Goal: Contribute content: Contribute content

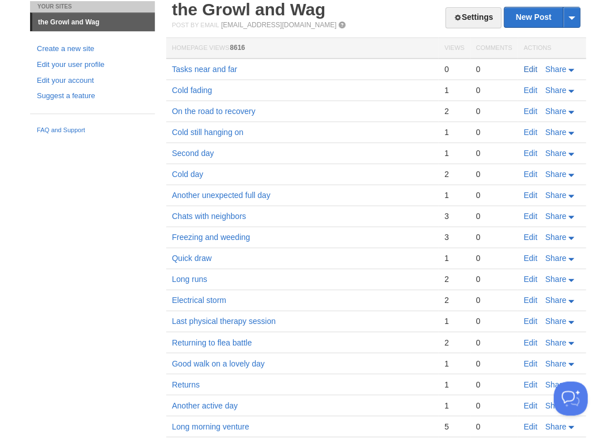
click at [528, 70] on link "Edit" at bounding box center [530, 69] width 14 height 9
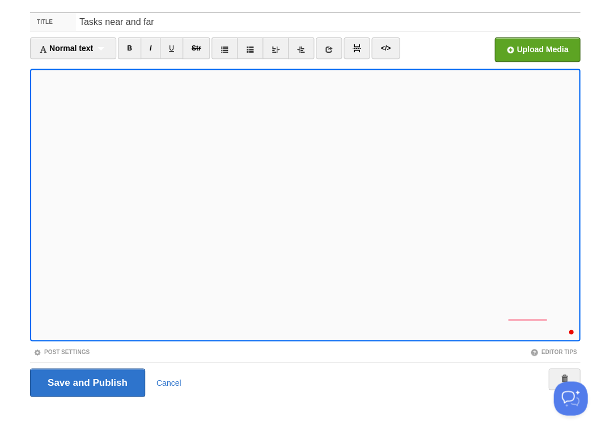
scroll to position [299, 0]
click at [572, 329] on div "3" at bounding box center [568, 327] width 12 height 12
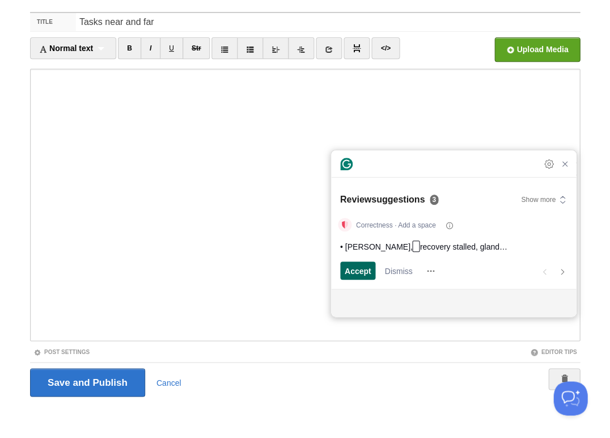
click at [366, 269] on span "Accept" at bounding box center [358, 271] width 27 height 12
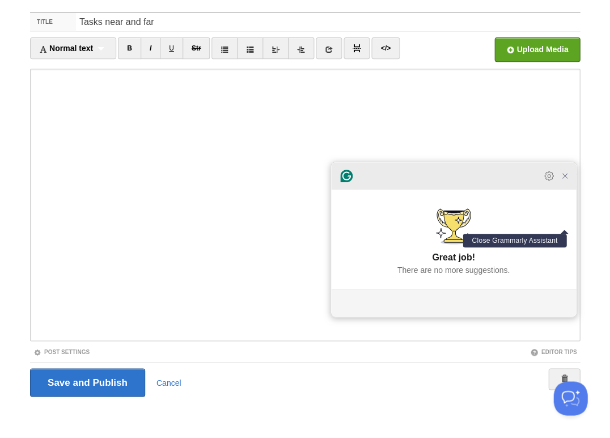
click at [561, 180] on icon "Close Grammarly Assistant" at bounding box center [564, 175] width 9 height 9
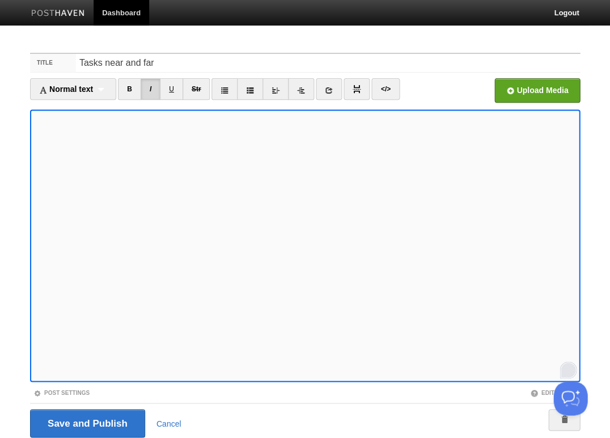
scroll to position [41, 0]
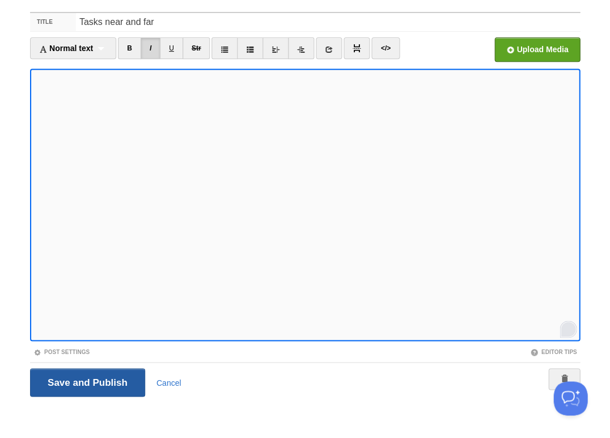
click at [86, 380] on input "Save and Publish" at bounding box center [87, 382] width 115 height 28
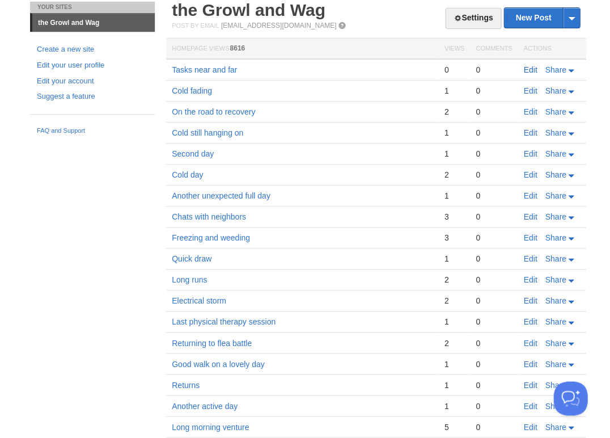
click at [530, 67] on link "Edit" at bounding box center [530, 69] width 14 height 9
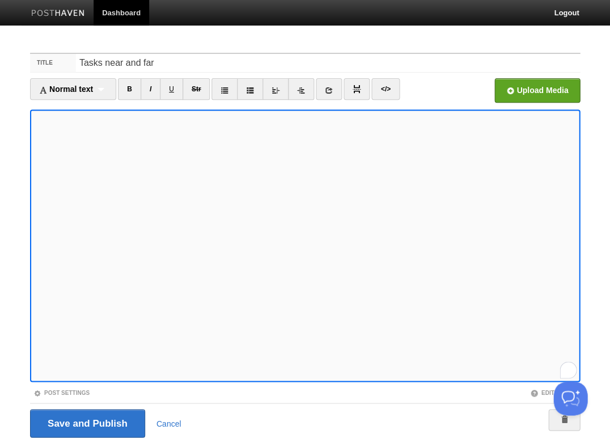
scroll to position [41, 0]
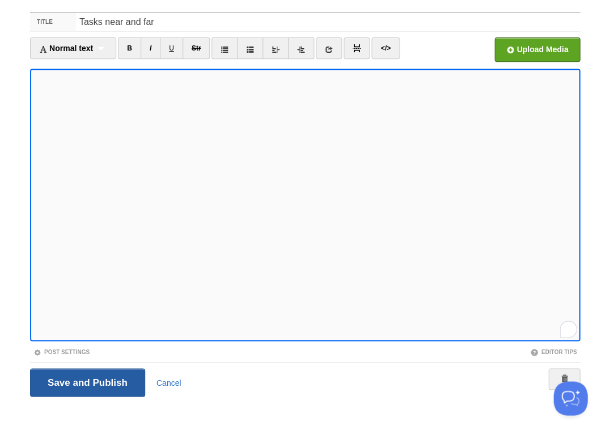
click at [86, 380] on input "Save and Publish" at bounding box center [87, 382] width 115 height 28
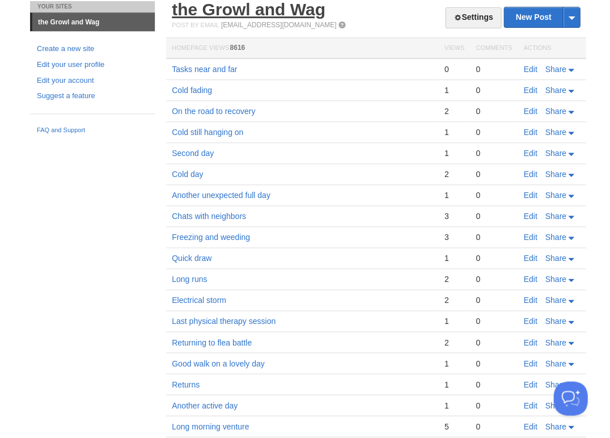
click at [189, 11] on link "the Growl and Wag" at bounding box center [249, 9] width 154 height 19
